Goal: Information Seeking & Learning: Understand process/instructions

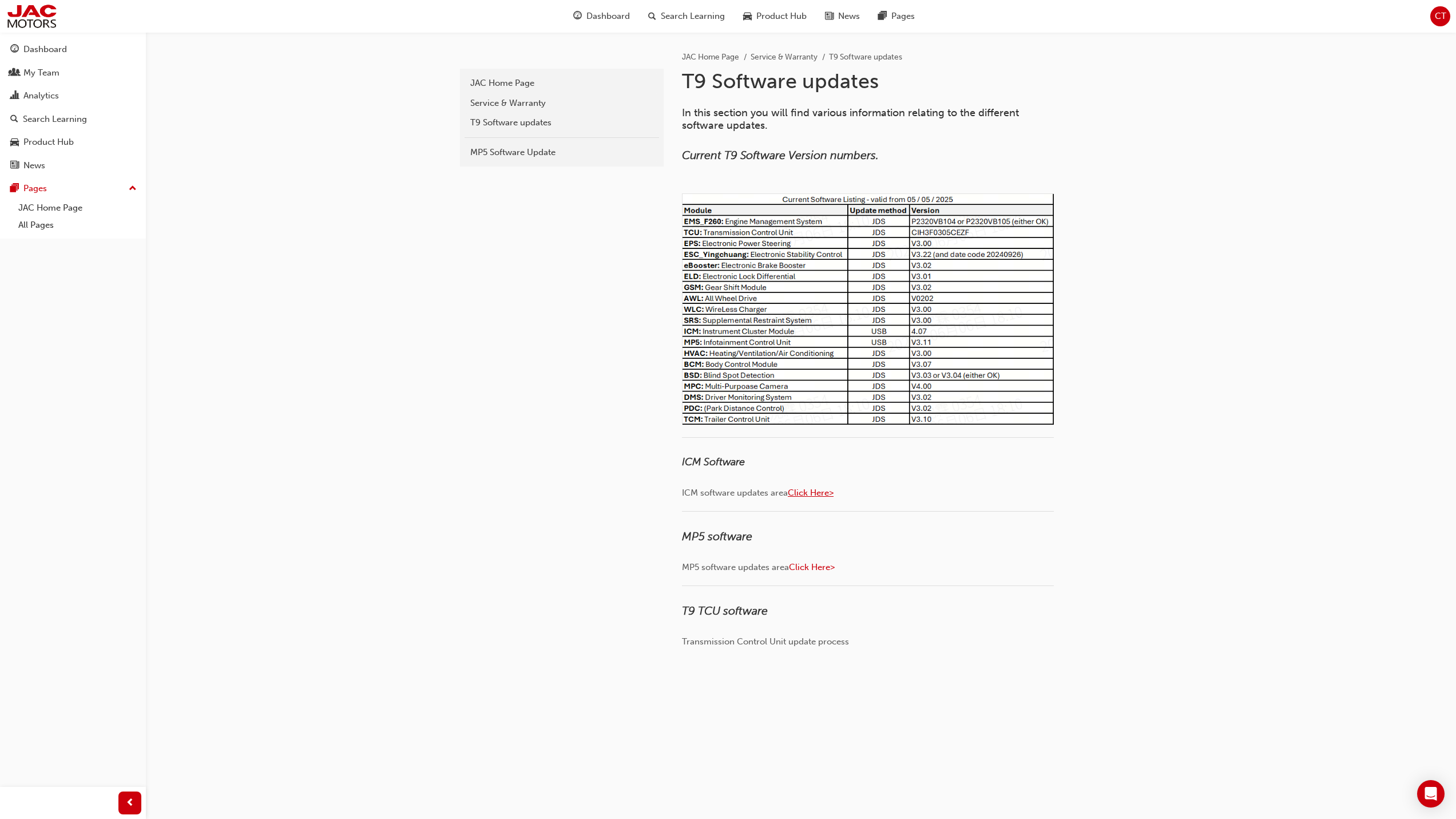
click at [812, 489] on span "Click Here>" at bounding box center [811, 493] width 46 height 10
